Goal: Task Accomplishment & Management: Manage account settings

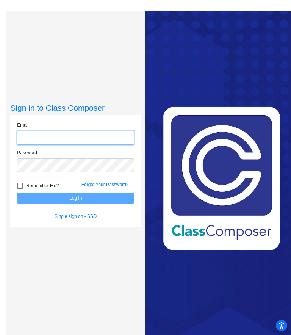
click at [84, 140] on input "email" at bounding box center [75, 138] width 117 height 14
click at [94, 141] on input "email" at bounding box center [75, 138] width 117 height 14
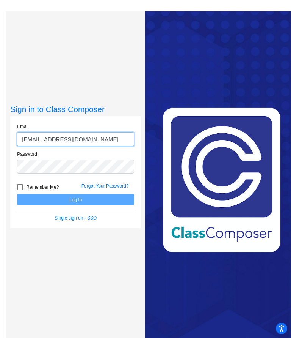
type input "[EMAIL_ADDRESS][DOMAIN_NAME]"
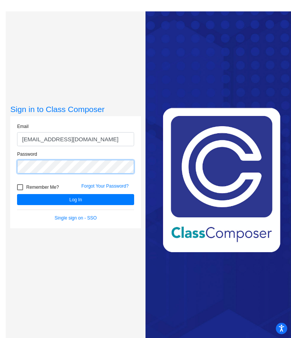
click at [75, 199] on button "Log In" at bounding box center [75, 199] width 117 height 11
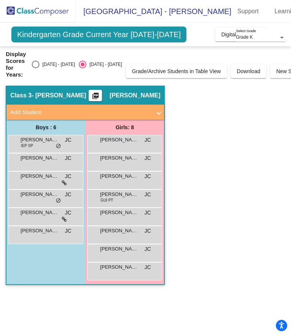
click at [55, 147] on div "[PERSON_NAME] IEP SP JC lock do_not_disturb_alt" at bounding box center [45, 143] width 72 height 16
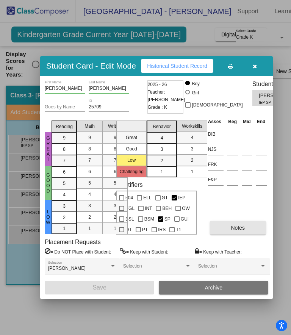
click at [242, 231] on span "Notes" at bounding box center [238, 228] width 14 height 6
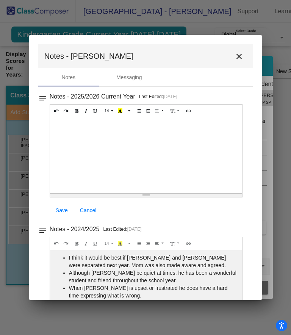
click at [237, 57] on mat-icon "close" at bounding box center [239, 56] width 9 height 9
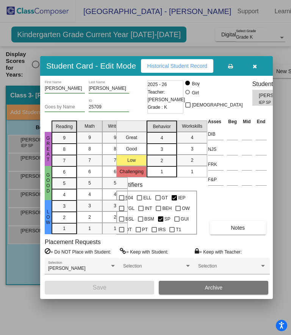
click at [192, 61] on button "Historical Student Record" at bounding box center [177, 66] width 72 height 14
click at [192, 63] on span "Historical Student Record" at bounding box center [177, 66] width 60 height 6
click at [228, 63] on button at bounding box center [230, 66] width 24 height 14
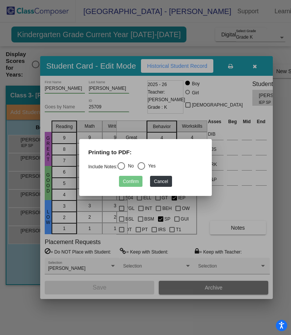
click at [125, 168] on div "Select an option" at bounding box center [122, 166] width 8 height 8
click at [121, 170] on input "No" at bounding box center [121, 170] width 0 height 0
radio input "true"
click at [134, 185] on button "Confirm" at bounding box center [131, 181] width 24 height 11
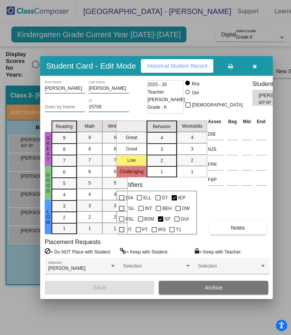
click at [251, 64] on button "button" at bounding box center [255, 66] width 24 height 14
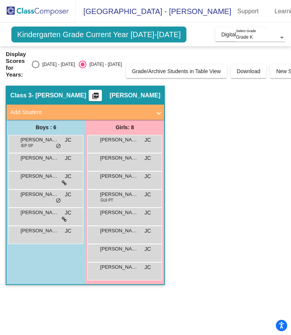
click at [41, 161] on span "[PERSON_NAME]" at bounding box center [39, 158] width 38 height 8
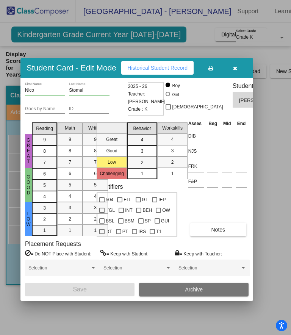
click at [225, 233] on span "Notes" at bounding box center [218, 230] width 14 height 6
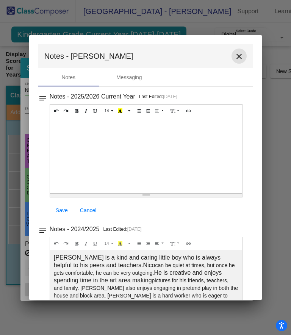
click at [240, 56] on mat-icon "close" at bounding box center [239, 56] width 9 height 9
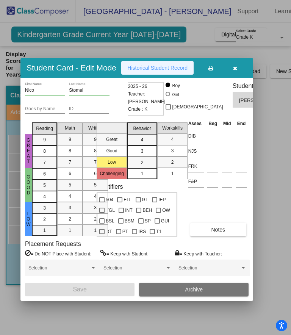
click at [169, 66] on button "Historical Student Record" at bounding box center [157, 68] width 72 height 14
click at [238, 62] on button "button" at bounding box center [235, 68] width 24 height 14
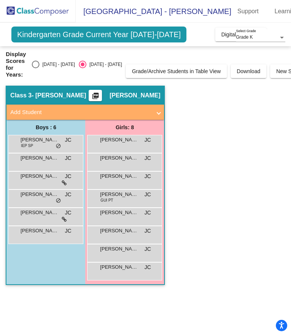
click at [47, 180] on div "[PERSON_NAME] [PERSON_NAME] lock do_not_disturb_alt" at bounding box center [45, 180] width 72 height 16
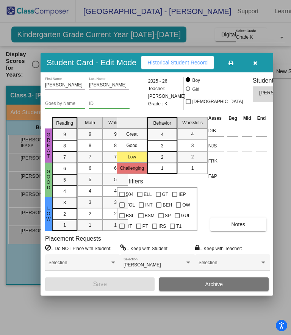
click at [239, 228] on span "Notes" at bounding box center [238, 224] width 14 height 6
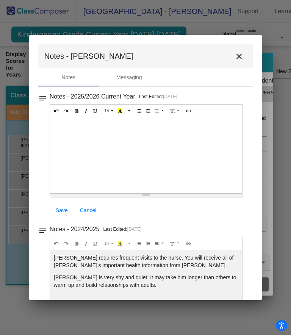
click at [239, 57] on mat-icon "close" at bounding box center [239, 56] width 9 height 9
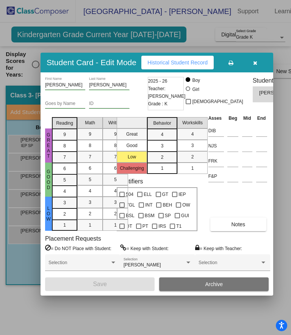
click at [259, 89] on span "[PERSON_NAME] [PERSON_NAME]" at bounding box center [280, 93] width 42 height 8
click at [167, 163] on div "2" at bounding box center [162, 157] width 15 height 11
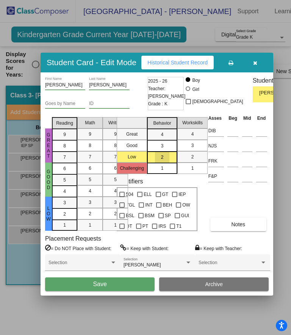
click at [164, 163] on div "2" at bounding box center [162, 157] width 15 height 11
click at [168, 163] on div "2" at bounding box center [162, 157] width 15 height 11
click at [199, 104] on div "[PERSON_NAME] First Name [PERSON_NAME] Last Name Goes by Name ID 2025 - 26 Teac…" at bounding box center [157, 95] width 224 height 37
click at [170, 140] on div "4" at bounding box center [162, 134] width 15 height 11
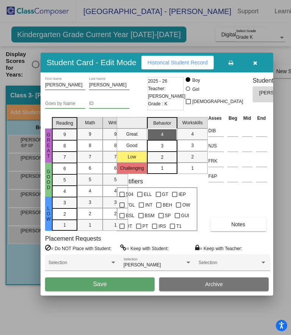
click at [199, 112] on div "[PERSON_NAME] First Name [PERSON_NAME] Last Name Goes by Name ID 2025 - 26 Teac…" at bounding box center [157, 95] width 224 height 37
click at [254, 58] on button "button" at bounding box center [255, 63] width 24 height 14
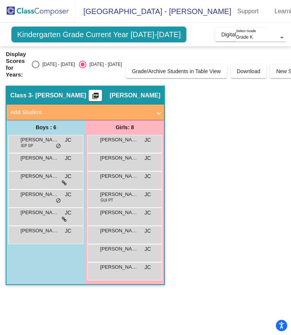
click at [100, 97] on mat-icon "picture_as_pdf" at bounding box center [95, 97] width 9 height 11
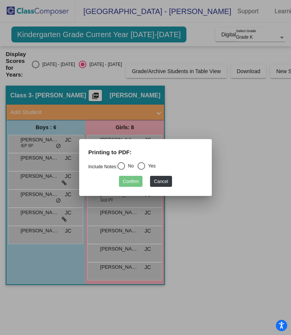
click at [145, 168] on div "Select an option" at bounding box center [142, 166] width 8 height 8
click at [141, 170] on input "Yes" at bounding box center [141, 170] width 0 height 0
radio input "true"
click at [137, 183] on button "Confirm" at bounding box center [131, 181] width 24 height 11
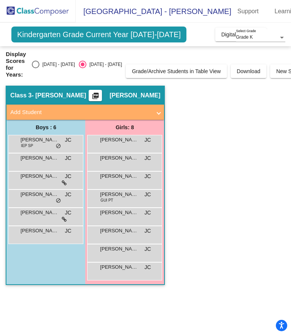
click at [43, 198] on div "[PERSON_NAME] JC lock do_not_disturb_alt" at bounding box center [45, 198] width 72 height 16
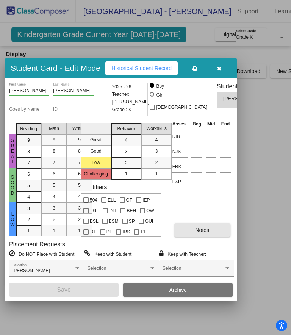
click at [212, 237] on button "Notes" at bounding box center [202, 230] width 56 height 14
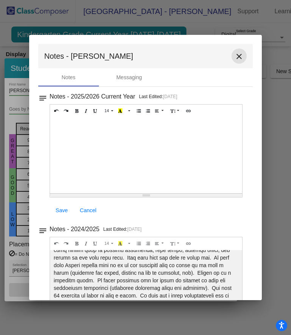
click at [240, 58] on mat-icon "close" at bounding box center [239, 56] width 9 height 9
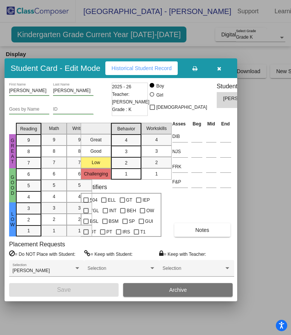
click at [217, 66] on icon "button" at bounding box center [219, 68] width 4 height 5
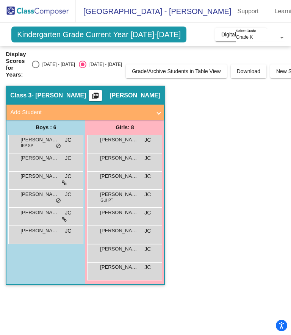
click at [47, 218] on div "[PERSON_NAME] JC lock do_not_disturb_alt" at bounding box center [45, 216] width 72 height 16
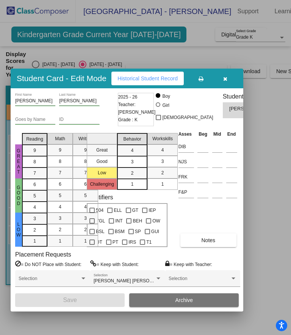
click at [214, 243] on span "Notes" at bounding box center [208, 240] width 14 height 6
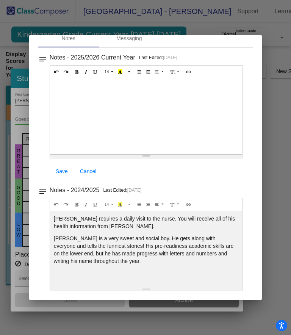
scroll to position [4, 0]
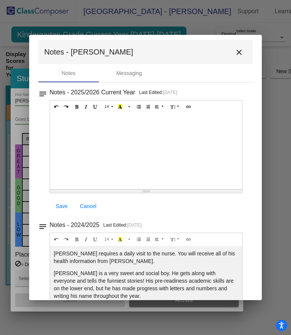
click at [240, 52] on mat-icon "close" at bounding box center [239, 52] width 9 height 9
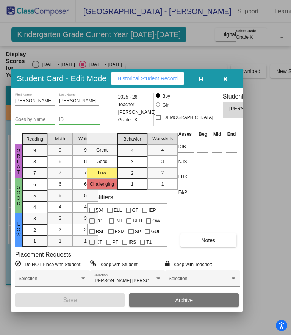
click at [230, 72] on button "button" at bounding box center [225, 79] width 24 height 14
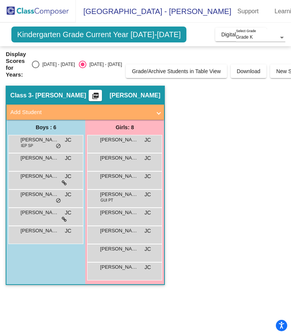
click at [51, 232] on span "[PERSON_NAME]" at bounding box center [39, 231] width 38 height 8
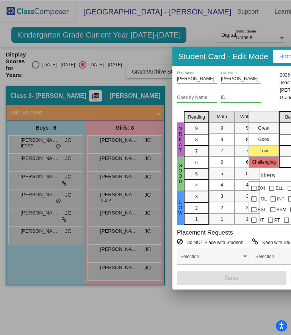
click at [248, 53] on div "Student Card - Edit Mode Historical Student Record" at bounding box center [289, 56] width 233 height 20
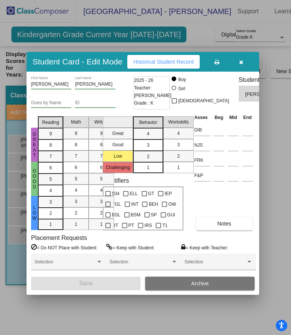
click at [235, 231] on button "Notes" at bounding box center [224, 224] width 56 height 14
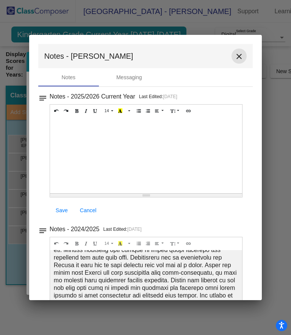
scroll to position [0, 0]
click at [240, 61] on button "close" at bounding box center [239, 56] width 15 height 15
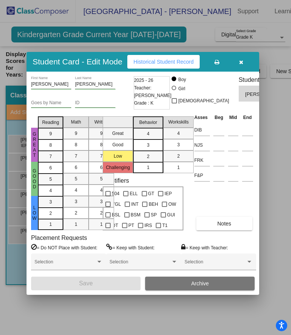
click at [244, 56] on button "button" at bounding box center [241, 62] width 24 height 14
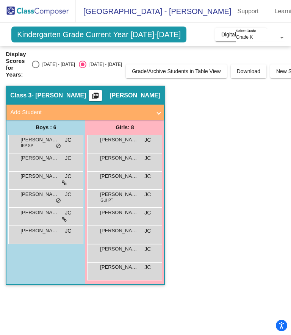
click at [124, 145] on div "Annalyse [PERSON_NAME] lock do_not_disturb_alt" at bounding box center [124, 143] width 72 height 16
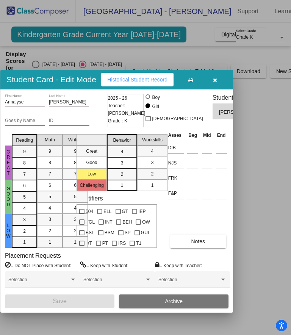
click at [207, 248] on button "Notes" at bounding box center [198, 242] width 56 height 14
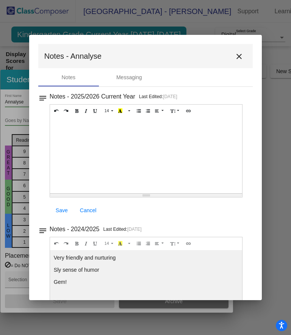
scroll to position [0, 0]
click at [240, 60] on mat-icon "close" at bounding box center [239, 56] width 9 height 9
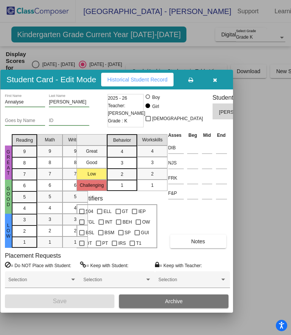
scroll to position [0, 0]
click at [216, 77] on icon "button" at bounding box center [215, 79] width 4 height 5
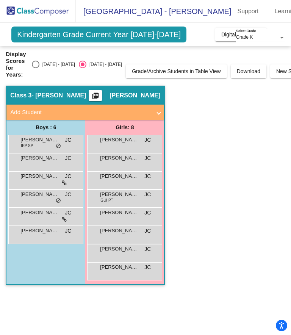
click at [123, 162] on div "[PERSON_NAME] lock do_not_disturb_alt" at bounding box center [124, 162] width 72 height 16
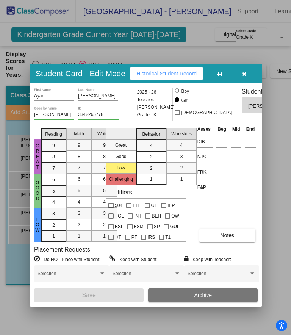
click at [233, 239] on span "Notes" at bounding box center [227, 235] width 14 height 6
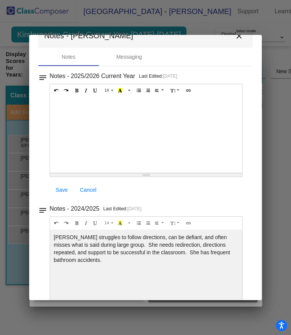
scroll to position [19, 0]
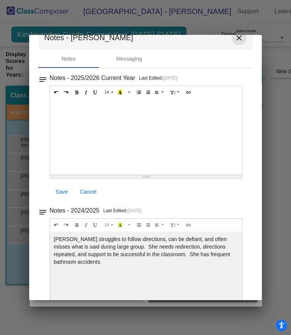
click at [242, 38] on mat-icon "close" at bounding box center [239, 37] width 9 height 9
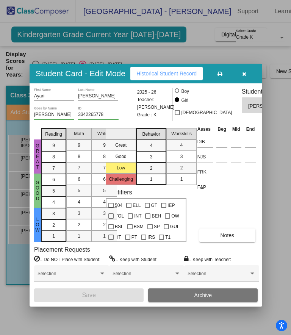
click at [244, 71] on icon "button" at bounding box center [244, 73] width 4 height 5
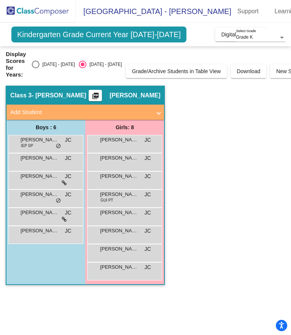
click at [126, 181] on div "[PERSON_NAME] lock do_not_disturb_alt" at bounding box center [124, 180] width 72 height 16
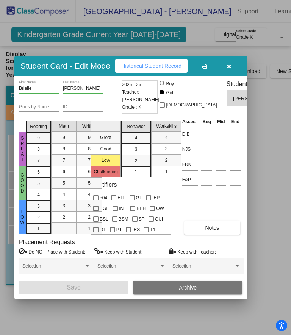
click at [219, 231] on span "Notes" at bounding box center [212, 228] width 14 height 6
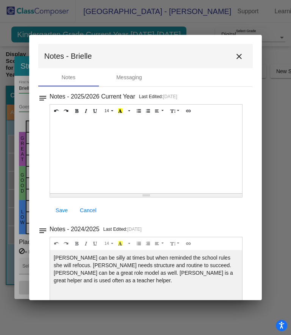
scroll to position [0, 0]
click at [242, 55] on mat-icon "close" at bounding box center [239, 56] width 9 height 9
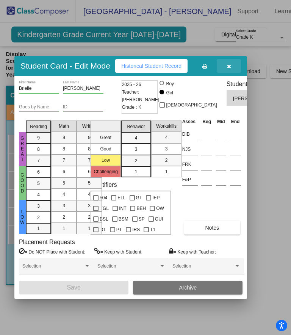
click at [234, 60] on button "button" at bounding box center [229, 66] width 24 height 14
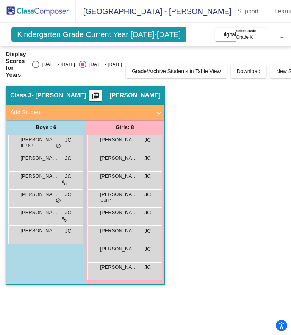
click at [127, 195] on span "[PERSON_NAME]" at bounding box center [119, 195] width 38 height 8
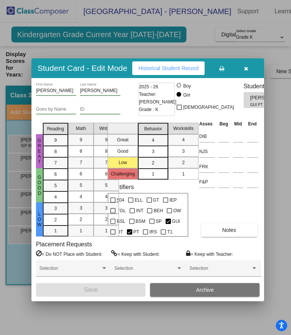
click at [135, 237] on span "PT" at bounding box center [137, 232] width 6 height 9
click at [130, 235] on input "PT" at bounding box center [129, 235] width 0 height 0
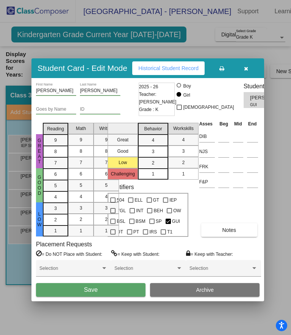
click at [132, 235] on div at bounding box center [129, 231] width 5 height 5
click at [130, 235] on input "PT" at bounding box center [129, 235] width 0 height 0
checkbox input "true"
click at [232, 233] on span "Notes" at bounding box center [229, 230] width 14 height 6
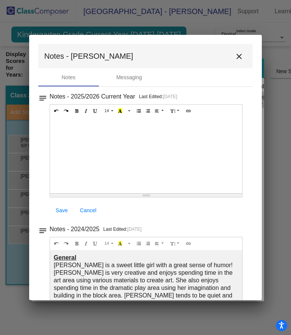
scroll to position [0, 0]
click at [241, 59] on mat-icon "close" at bounding box center [239, 56] width 9 height 9
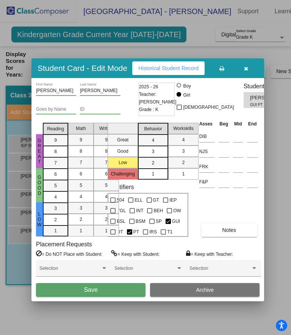
scroll to position [0, 0]
click at [246, 65] on span "button" at bounding box center [246, 68] width 4 height 6
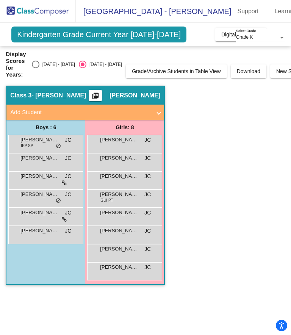
click at [132, 218] on div "[PERSON_NAME] JC lock do_not_disturb_alt" at bounding box center [124, 216] width 72 height 16
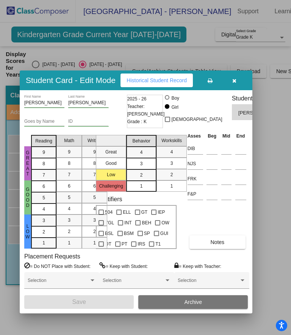
click at [219, 245] on span "Notes" at bounding box center [217, 242] width 14 height 6
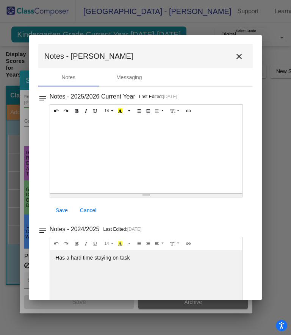
click at [242, 56] on mat-icon "close" at bounding box center [239, 56] width 9 height 9
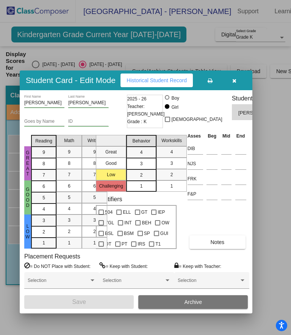
click at [232, 75] on button "button" at bounding box center [234, 81] width 24 height 14
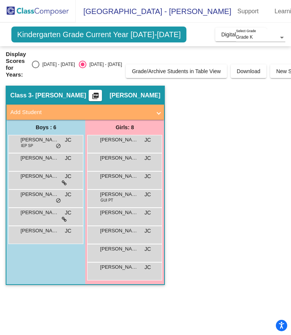
click at [123, 237] on div "[PERSON_NAME] [PERSON_NAME] lock do_not_disturb_alt" at bounding box center [124, 234] width 72 height 16
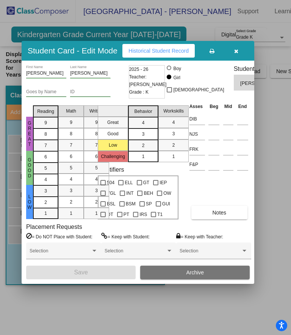
click at [225, 216] on span "Notes" at bounding box center [219, 213] width 14 height 6
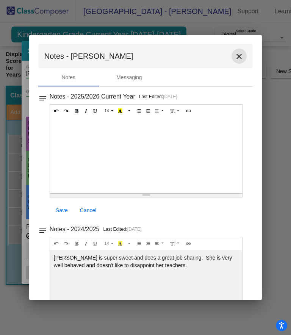
click at [238, 61] on mat-icon "close" at bounding box center [239, 56] width 9 height 9
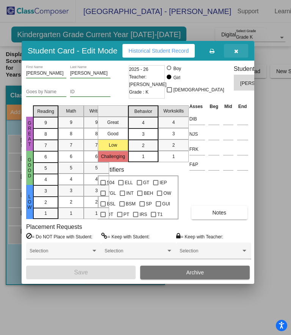
click at [236, 47] on button "button" at bounding box center [236, 51] width 24 height 14
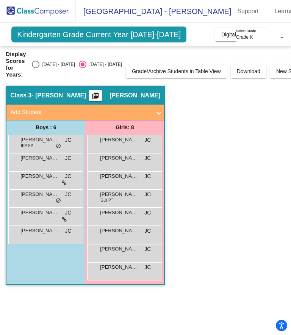
click at [126, 253] on div "River [PERSON_NAME] lock do_not_disturb_alt" at bounding box center [124, 253] width 72 height 16
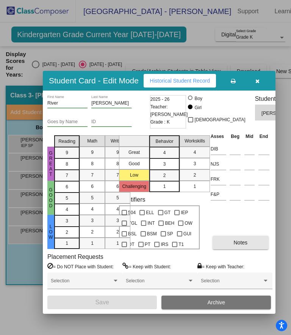
click at [242, 246] on span "Notes" at bounding box center [241, 243] width 14 height 6
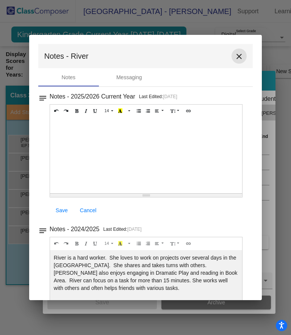
click at [237, 57] on mat-icon "close" at bounding box center [239, 56] width 9 height 9
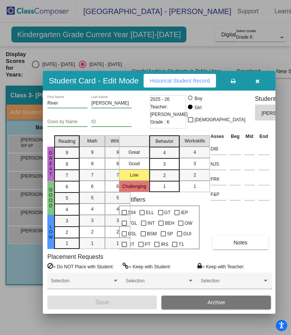
click at [257, 76] on button "button" at bounding box center [257, 81] width 24 height 14
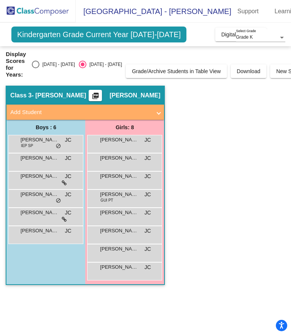
click at [128, 275] on div "[PERSON_NAME] lock do_not_disturb_alt" at bounding box center [124, 271] width 72 height 16
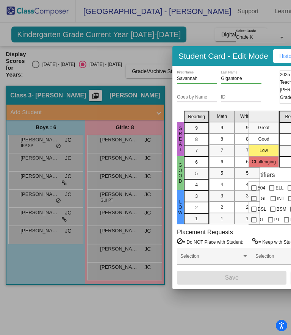
click at [237, 55] on div "Student Card - Edit Mode Historical Student Record" at bounding box center [289, 56] width 233 height 20
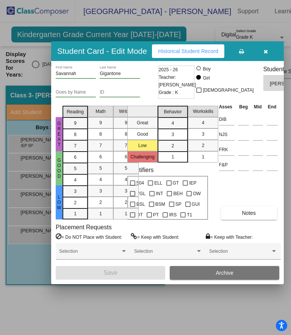
click at [251, 220] on button "Notes" at bounding box center [249, 213] width 56 height 14
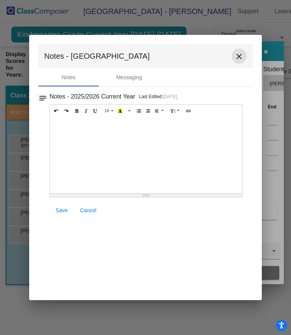
click at [241, 55] on mat-icon "close" at bounding box center [239, 56] width 9 height 9
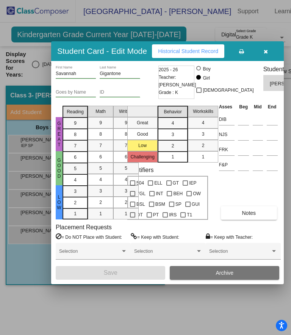
click at [262, 48] on button "button" at bounding box center [266, 51] width 24 height 14
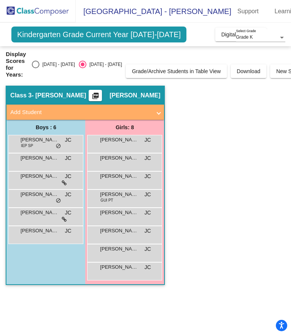
click at [237, 73] on span "Download" at bounding box center [249, 71] width 24 height 6
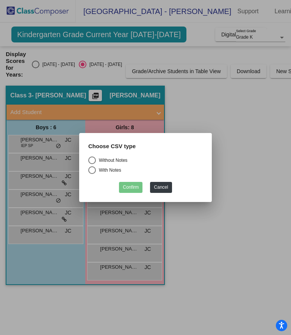
click at [163, 189] on button "Cancel" at bounding box center [161, 187] width 22 height 11
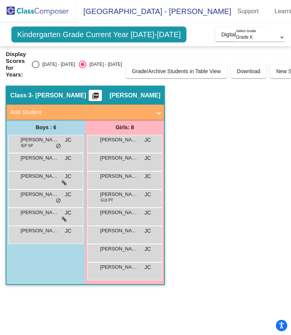
click at [158, 116] on mat-expansion-panel-header "Add Student" at bounding box center [85, 112] width 158 height 15
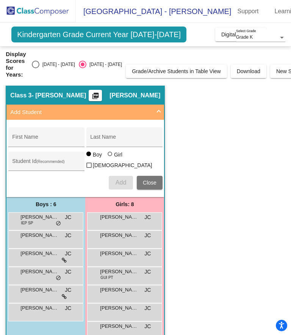
click at [154, 185] on span "Close" at bounding box center [150, 183] width 14 height 6
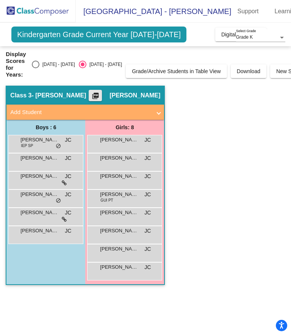
click at [102, 98] on button "picture_as_pdf" at bounding box center [95, 95] width 13 height 11
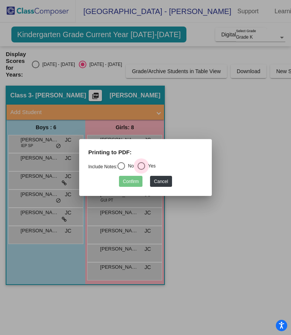
click at [145, 169] on div "Select an option" at bounding box center [142, 166] width 8 height 8
click at [141, 170] on input "Yes" at bounding box center [141, 170] width 0 height 0
radio input "true"
click at [132, 184] on button "Confirm" at bounding box center [131, 181] width 24 height 11
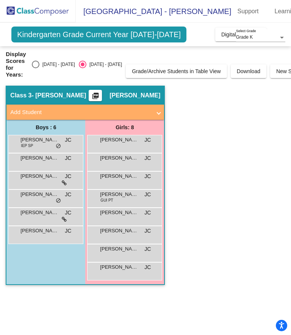
click at [278, 38] on div "Grade K" at bounding box center [257, 37] width 42 height 5
click at [278, 39] on span "Grade K" at bounding box center [257, 38] width 49 height 14
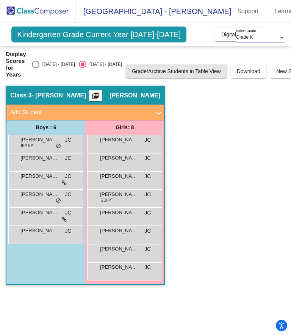
click at [187, 71] on span "Grade/Archive Students in Table View" at bounding box center [176, 71] width 89 height 6
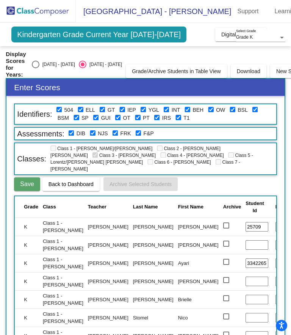
click at [200, 151] on span "Class 2 - [PERSON_NAME] [PERSON_NAME]" at bounding box center [135, 152] width 170 height 12
click at [72, 184] on span "Back to Dashboard" at bounding box center [71, 184] width 45 height 6
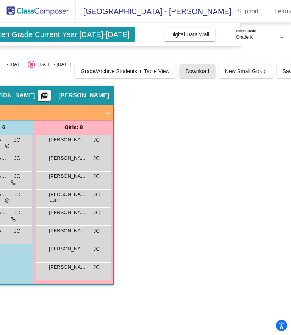
scroll to position [0, 52]
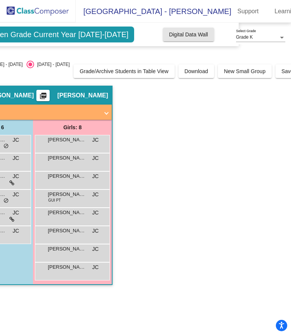
click at [195, 37] on span "Digital Data Wall" at bounding box center [188, 34] width 39 height 6
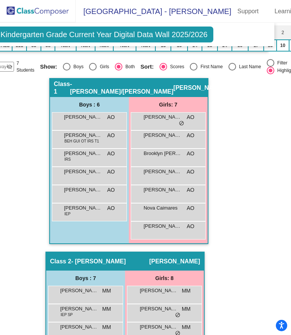
scroll to position [199, 17]
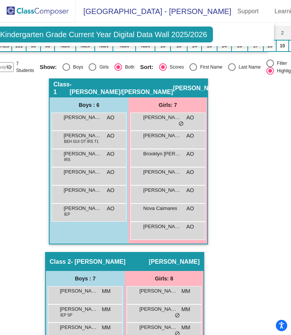
click at [91, 138] on span "Alex Marino" at bounding box center [83, 136] width 38 height 8
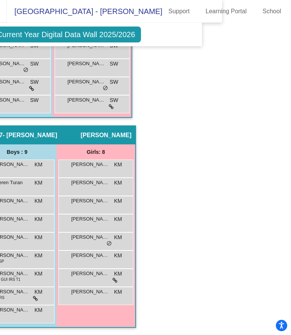
scroll to position [0, 101]
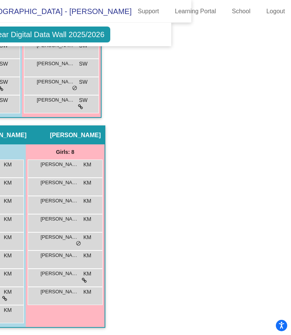
click at [199, 14] on link "Learning Portal" at bounding box center [195, 11] width 53 height 12
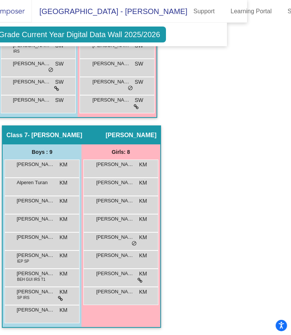
scroll to position [0, 0]
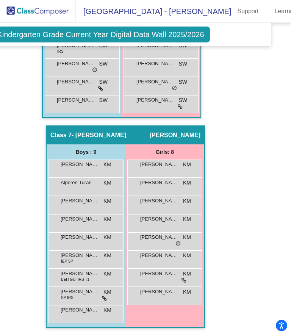
click at [219, 14] on span "[GEOGRAPHIC_DATA] - [PERSON_NAME]" at bounding box center [153, 11] width 155 height 12
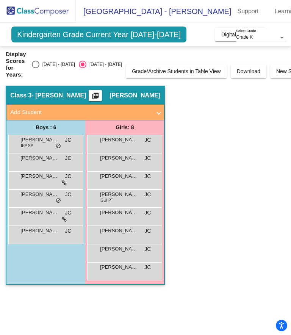
click at [287, 226] on mat-sidenav-content "Grade K Select Grade Kindergarten Grade Current Year 2025-2026 Add, Move, or Re…" at bounding box center [145, 179] width 291 height 313
